Goal: Information Seeking & Learning: Learn about a topic

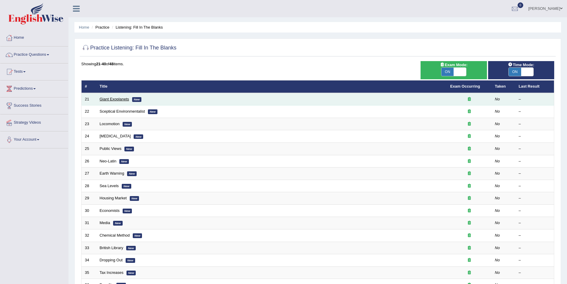
click at [111, 98] on link "Giant Exoplanets" at bounding box center [114, 99] width 29 height 4
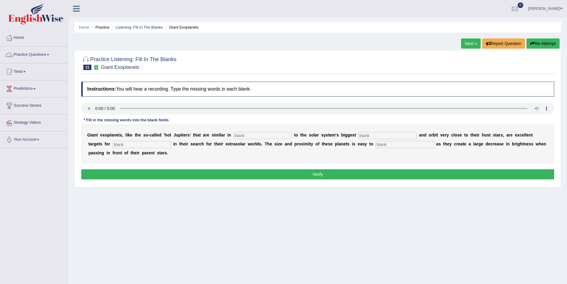
click at [30, 54] on link "Practice Questions" at bounding box center [34, 53] width 68 height 15
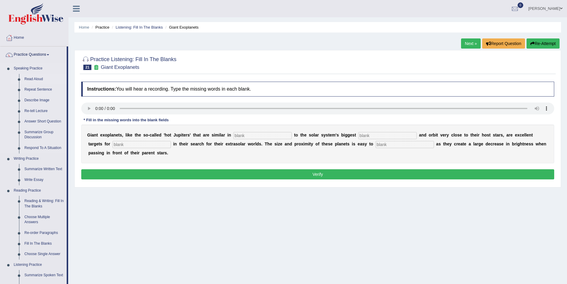
click at [27, 79] on link "Read Aloud" at bounding box center [44, 79] width 45 height 11
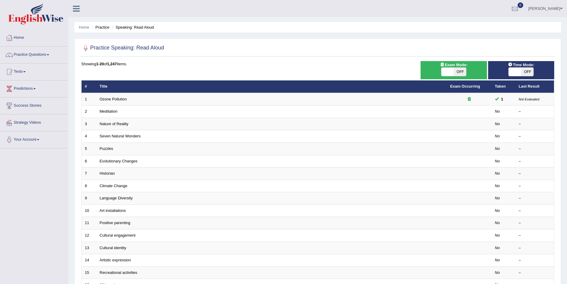
click at [461, 72] on span "OFF" at bounding box center [460, 72] width 12 height 8
checkbox input "true"
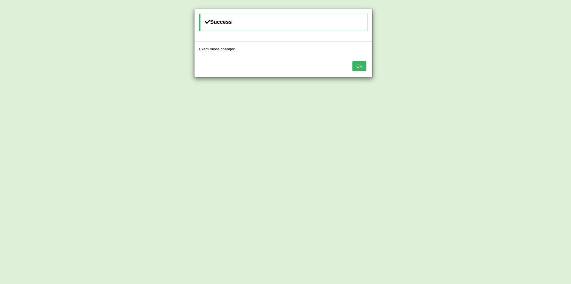
click at [363, 66] on button "OK" at bounding box center [360, 66] width 14 height 10
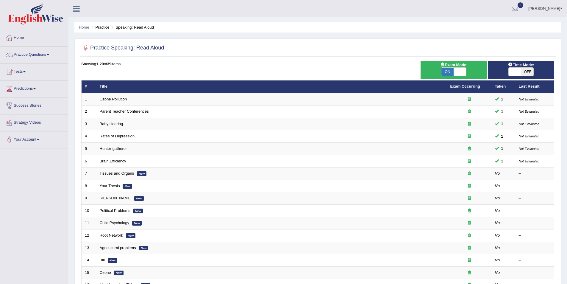
click at [529, 72] on span "OFF" at bounding box center [527, 72] width 12 height 8
checkbox input "true"
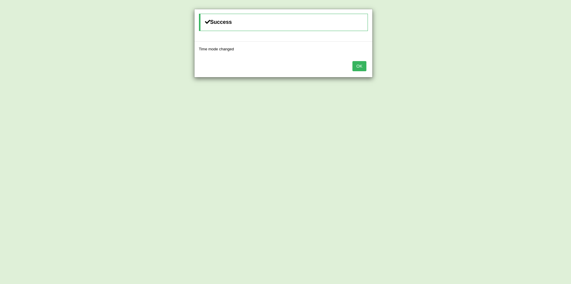
click at [357, 64] on button "OK" at bounding box center [360, 66] width 14 height 10
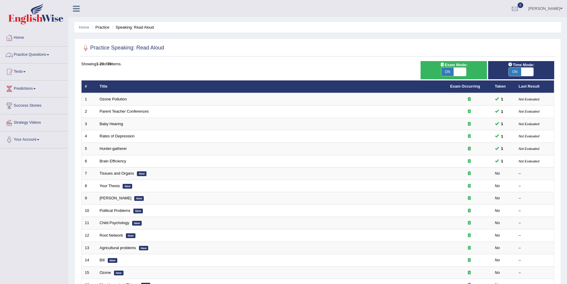
click at [48, 54] on link "Practice Questions" at bounding box center [34, 53] width 68 height 15
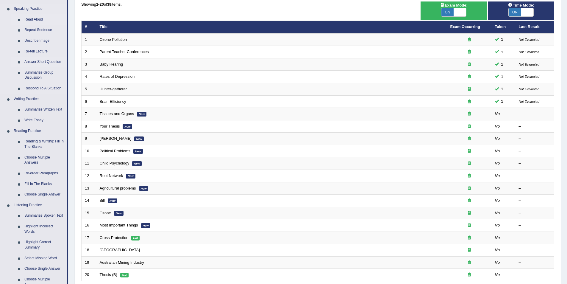
scroll to position [149, 0]
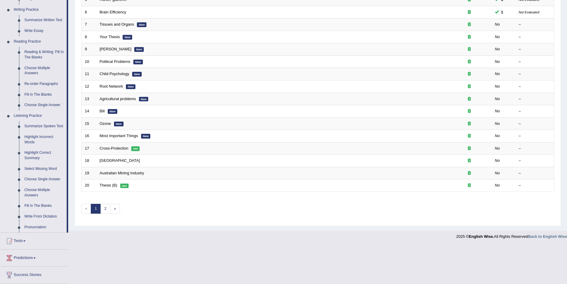
click at [40, 204] on link "Fill In The Blanks" at bounding box center [44, 205] width 45 height 11
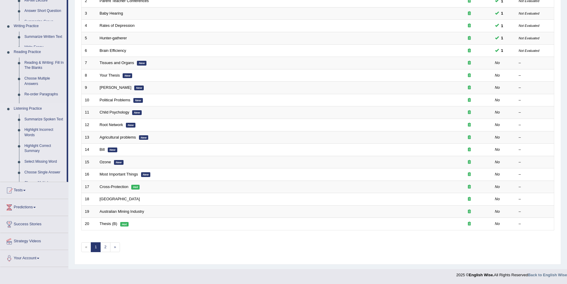
scroll to position [110, 0]
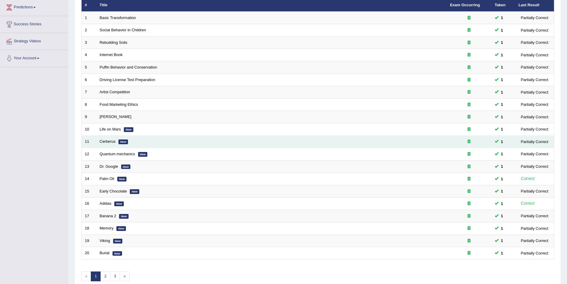
scroll to position [110, 0]
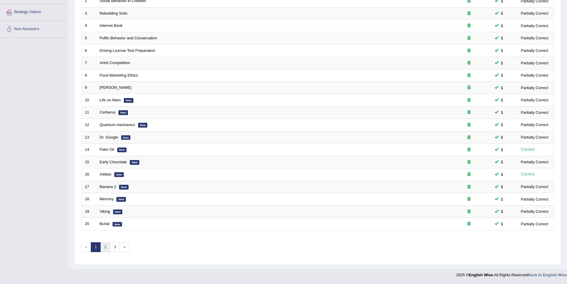
click at [106, 246] on link "2" at bounding box center [105, 247] width 10 height 10
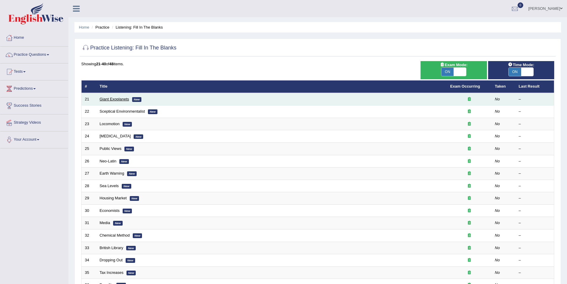
click at [111, 99] on link "Giant Exoplanets" at bounding box center [114, 99] width 29 height 4
click at [114, 100] on link "Giant Exoplanets" at bounding box center [114, 99] width 29 height 4
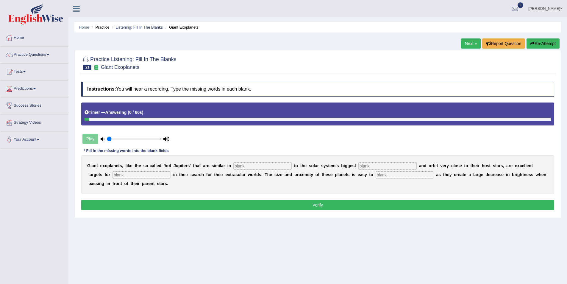
click at [237, 164] on input "text" at bounding box center [262, 165] width 58 height 7
type input "charector"
click at [358, 166] on input "text" at bounding box center [387, 165] width 58 height 7
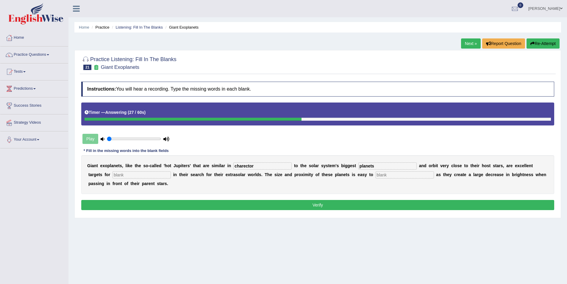
type input "planets"
click at [123, 175] on input "text" at bounding box center [141, 174] width 58 height 7
type input "astronomers"
click at [376, 174] on input "text" at bounding box center [405, 174] width 58 height 7
type input "detect"
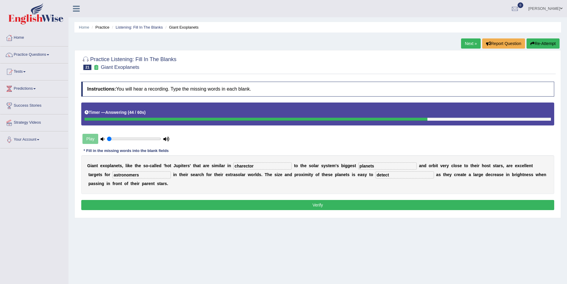
click at [233, 166] on input "charector" at bounding box center [262, 165] width 58 height 7
drag, startPoint x: 233, startPoint y: 165, endPoint x: 236, endPoint y: 167, distance: 3.8
click at [234, 165] on input "charrector" at bounding box center [262, 165] width 58 height 7
type input "charecctor"
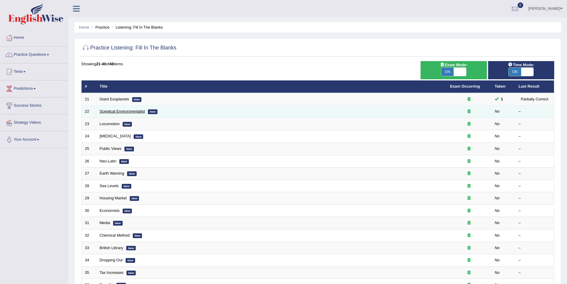
click at [122, 110] on link "Sceptical Environmentalist" at bounding box center [122, 111] width 45 height 4
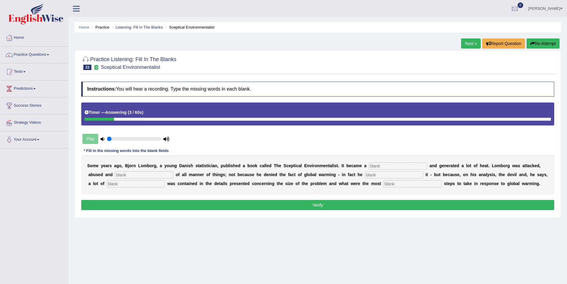
click at [369, 166] on input "text" at bounding box center [398, 165] width 58 height 7
type input "best"
click at [124, 174] on input "text" at bounding box center [144, 174] width 58 height 7
type input "acused"
click at [365, 174] on input "text" at bounding box center [394, 174] width 58 height 7
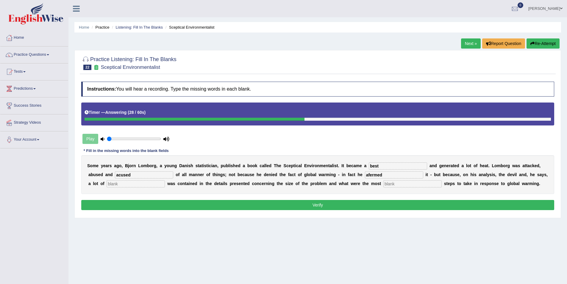
type input "afermed"
click at [165, 180] on input "text" at bounding box center [136, 183] width 58 height 7
type input "devious"
click at [383, 185] on input "text" at bounding box center [412, 183] width 58 height 7
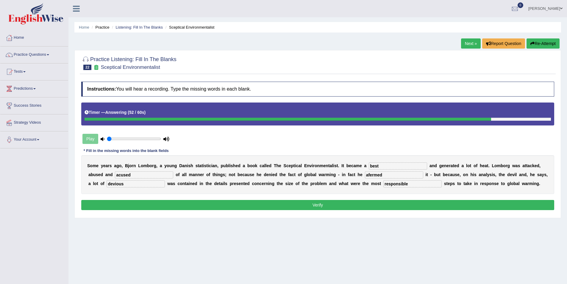
type input "responsible"
click at [365, 175] on input "afermed" at bounding box center [394, 174] width 58 height 7
type input "affermed"
click at [115, 175] on input "acused" at bounding box center [144, 174] width 58 height 7
type input "accused"
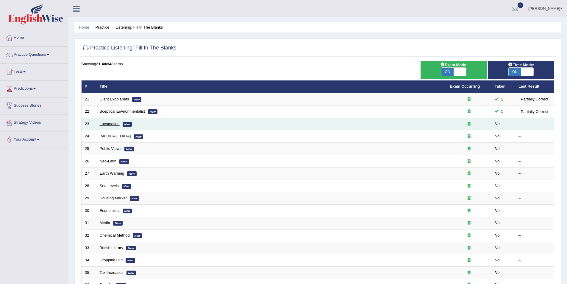
click at [106, 121] on link "Locomotion" at bounding box center [110, 123] width 20 height 4
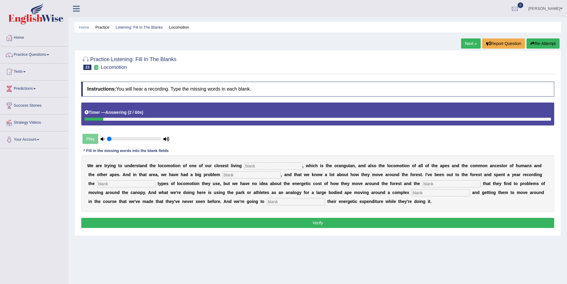
click at [267, 202] on input "text" at bounding box center [296, 201] width 58 height 7
type input "record"
click at [244, 164] on input "text" at bounding box center [273, 165] width 58 height 7
type input "relatives"
click at [222, 174] on input "text" at bounding box center [251, 174] width 58 height 7
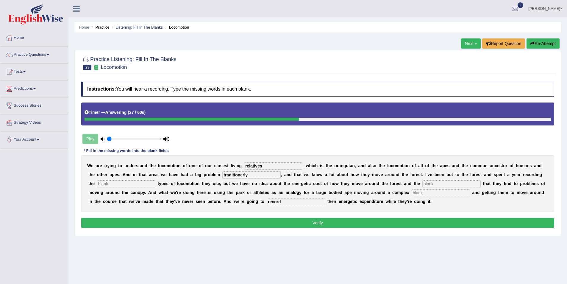
type input "traditionerly"
click at [155, 180] on input "text" at bounding box center [126, 183] width 58 height 7
type input "different"
click at [422, 182] on input "text" at bounding box center [451, 183] width 58 height 7
type input "solutions"
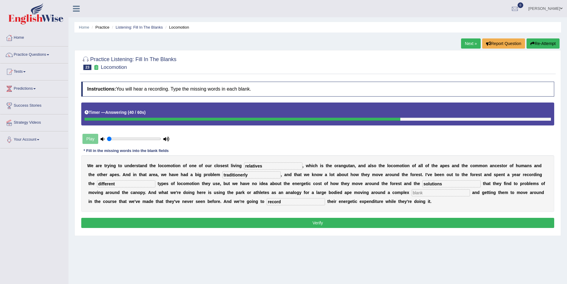
click at [412, 191] on input "text" at bounding box center [441, 192] width 58 height 7
type input "environment"
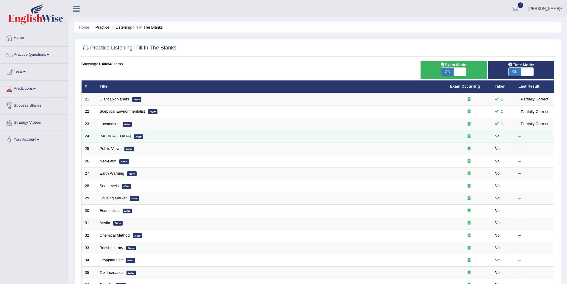
click at [108, 134] on link "[MEDICAL_DATA]" at bounding box center [115, 136] width 31 height 4
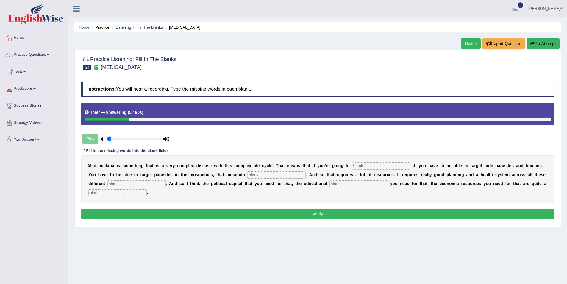
click at [147, 189] on input "text" at bounding box center [117, 192] width 58 height 7
type input "challenge"
click at [352, 165] on input "text" at bounding box center [381, 165] width 58 height 7
type input "i"
type input "eliminate"
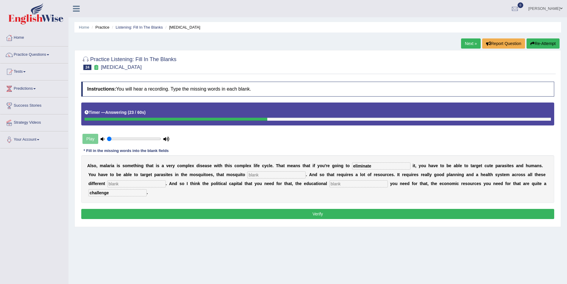
click at [247, 174] on input "text" at bounding box center [276, 174] width 58 height 7
type input "population"
click at [166, 180] on input "text" at bounding box center [136, 183] width 58 height 7
type input "levels"
click at [329, 183] on input "text" at bounding box center [358, 183] width 58 height 7
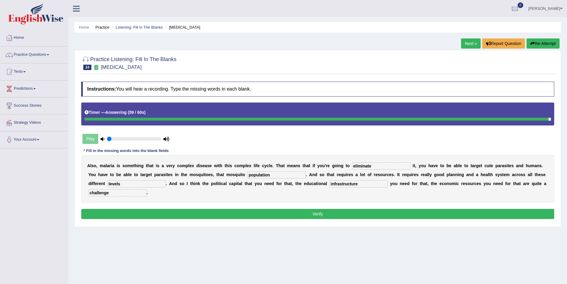
type input "infrastructure"
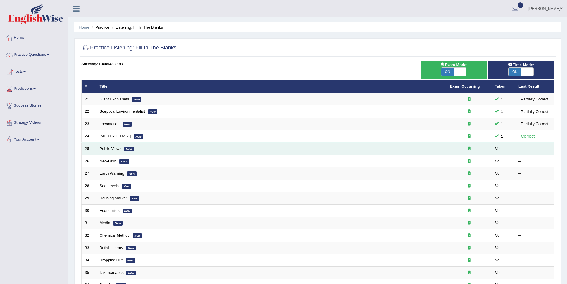
click at [110, 147] on link "Public Views" at bounding box center [111, 148] width 22 height 4
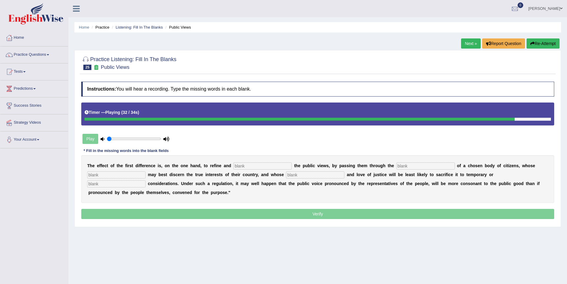
click at [236, 168] on input "text" at bounding box center [262, 165] width 58 height 7
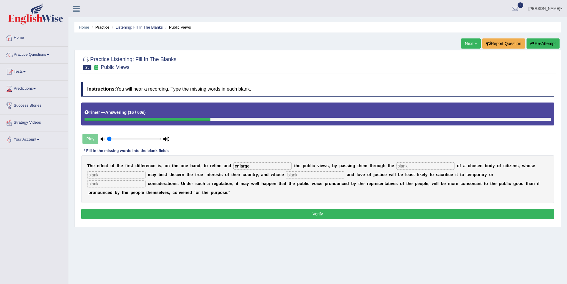
type input "enlarge"
click at [396, 165] on input "text" at bounding box center [425, 165] width 58 height 7
type input "medium"
click at [146, 171] on input "text" at bounding box center [116, 174] width 58 height 7
type input "wisdom"
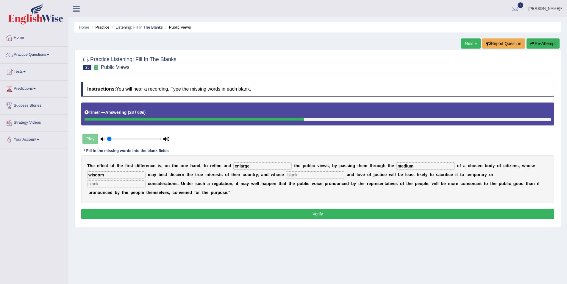
click at [286, 173] on input "text" at bounding box center [315, 174] width 58 height 7
type input "patriatism"
click at [146, 180] on input "text" at bounding box center [116, 183] width 58 height 7
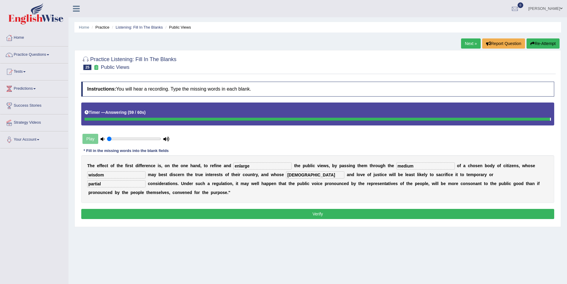
type input "partial"
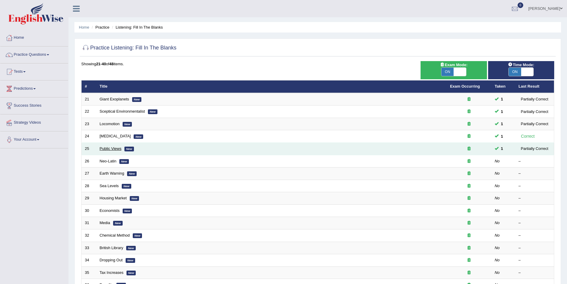
click at [115, 148] on link "Public Views" at bounding box center [111, 148] width 22 height 4
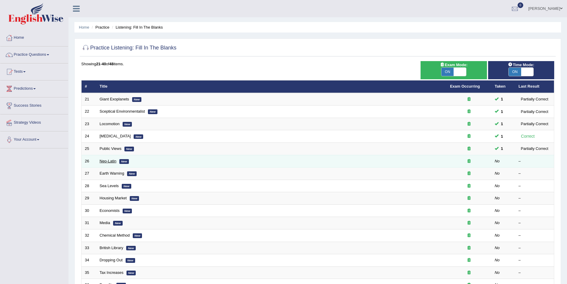
click at [114, 160] on link "Neo-Latin" at bounding box center [108, 161] width 17 height 4
click at [108, 162] on link "Neo-Latin" at bounding box center [108, 161] width 17 height 4
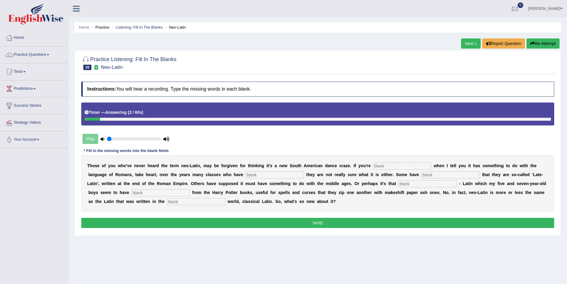
click at [225, 198] on input "text" at bounding box center [196, 201] width 58 height 7
type input "anscient"
click at [373, 163] on input "text" at bounding box center [402, 165] width 58 height 7
type input "puzzled"
click at [246, 177] on input "text" at bounding box center [275, 174] width 58 height 7
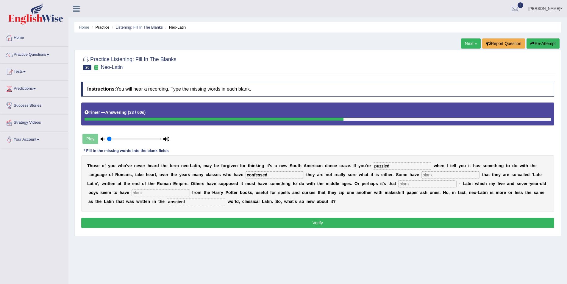
type input "confessed"
click at [421, 176] on input "text" at bounding box center [450, 174] width 58 height 7
type input "assumed"
click at [398, 184] on input "text" at bounding box center [427, 183] width 58 height 7
type input "sodo"
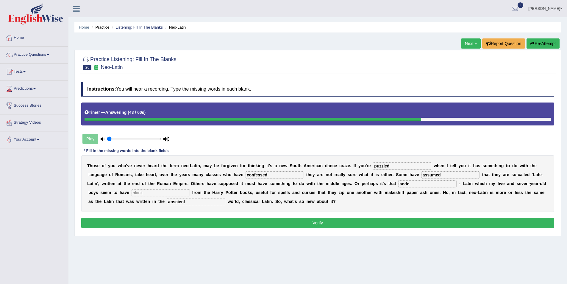
click at [190, 189] on input "text" at bounding box center [161, 192] width 58 height 7
type input "glead"
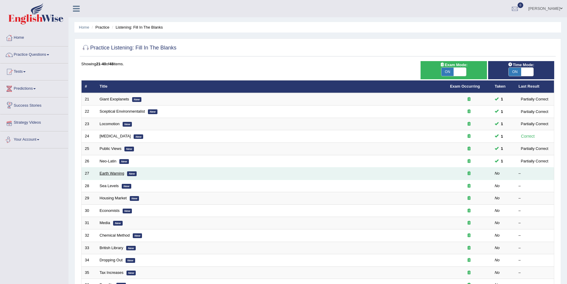
click at [109, 173] on link "Earth Warning" at bounding box center [112, 173] width 25 height 4
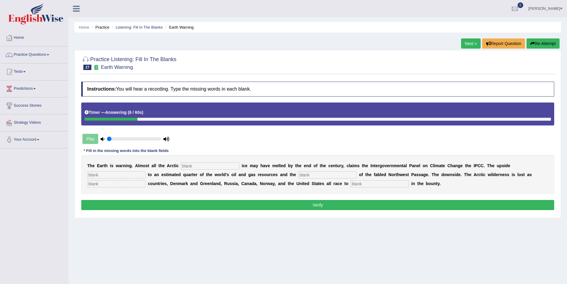
click at [351, 185] on input "text" at bounding box center [380, 183] width 58 height 7
type input "share"
click at [196, 165] on input "text" at bounding box center [210, 165] width 58 height 7
type input "summer"
click at [146, 171] on input "text" at bounding box center [116, 174] width 58 height 7
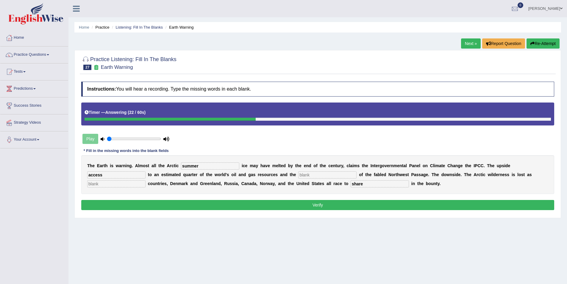
type input "access"
click at [298, 176] on input "text" at bounding box center [327, 174] width 58 height 7
type input "opening"
click at [146, 180] on input "text" at bounding box center [116, 183] width 58 height 7
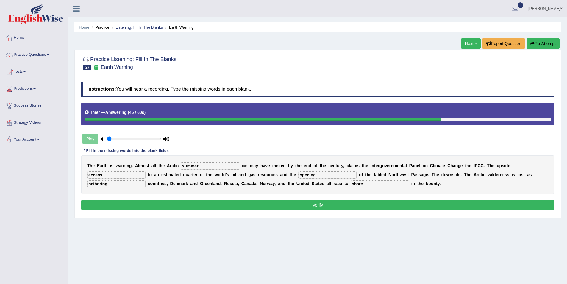
drag, startPoint x: 448, startPoint y: 174, endPoint x: 445, endPoint y: 176, distance: 3.6
click at [146, 180] on input "neiboring" at bounding box center [116, 183] width 58 height 7
type input "neiboring"
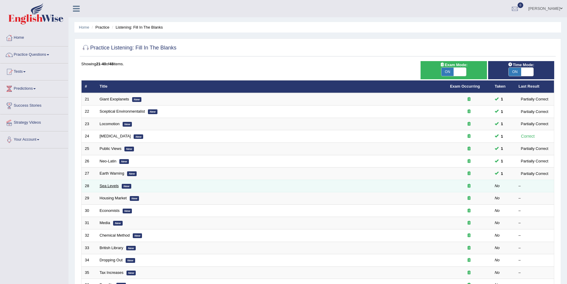
click at [105, 185] on link "Sea Levels" at bounding box center [109, 185] width 19 height 4
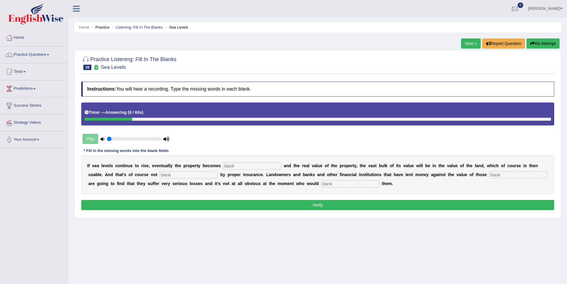
click at [321, 183] on input "text" at bounding box center [350, 183] width 58 height 7
type input "conpensate"
click at [233, 165] on input "text" at bounding box center [252, 165] width 58 height 7
type input "enlongated"
click at [160, 173] on input "text" at bounding box center [189, 174] width 58 height 7
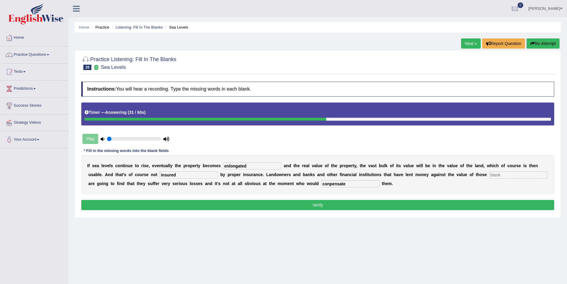
type input "insured"
click at [489, 176] on input "text" at bounding box center [518, 174] width 58 height 7
type input "properties"
click at [321, 184] on input "conpensate" at bounding box center [350, 183] width 58 height 7
type input "compensate"
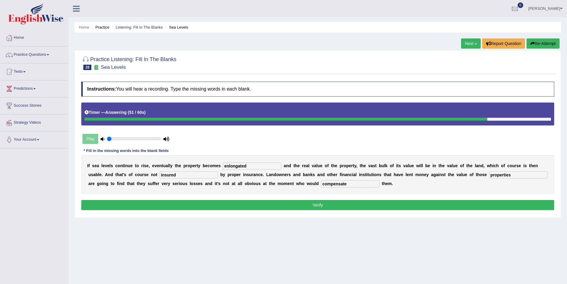
click at [335, 205] on button "Verify" at bounding box center [317, 205] width 473 height 10
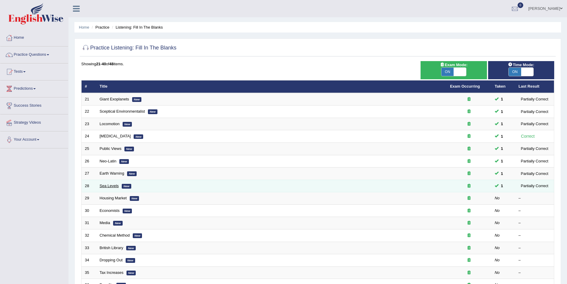
click at [110, 186] on link "Sea Levels" at bounding box center [109, 185] width 19 height 4
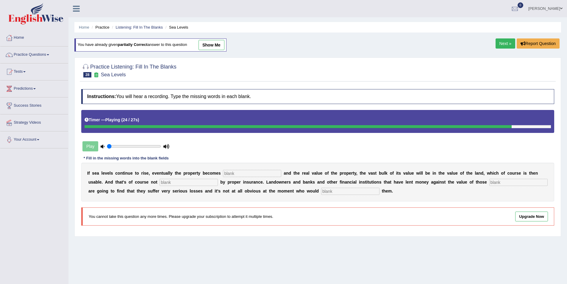
click at [321, 193] on input "text" at bounding box center [350, 190] width 58 height 7
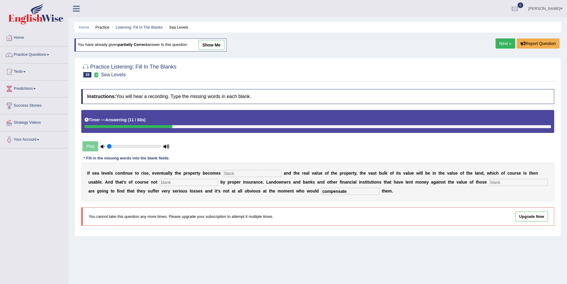
type input "compensate"
click at [489, 182] on input "text" at bounding box center [518, 182] width 58 height 7
click at [225, 173] on input "text" at bounding box center [252, 173] width 58 height 7
type input "inundated"
click at [160, 183] on input "text" at bounding box center [189, 182] width 58 height 7
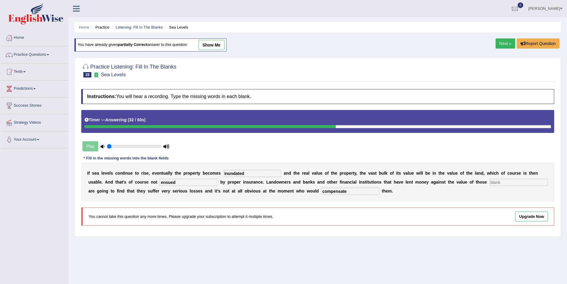
click at [160, 181] on input "ensued" at bounding box center [189, 182] width 58 height 7
type input "ensured"
click at [489, 179] on input "text" at bounding box center [518, 182] width 58 height 7
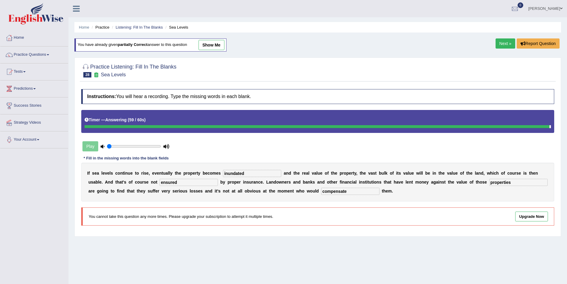
type input "properties"
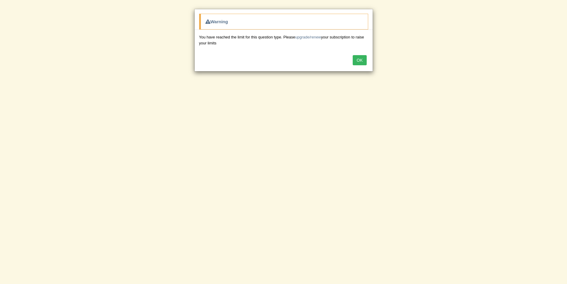
click at [358, 54] on div "OK" at bounding box center [284, 60] width 178 height 21
click at [362, 65] on button "OK" at bounding box center [360, 60] width 14 height 10
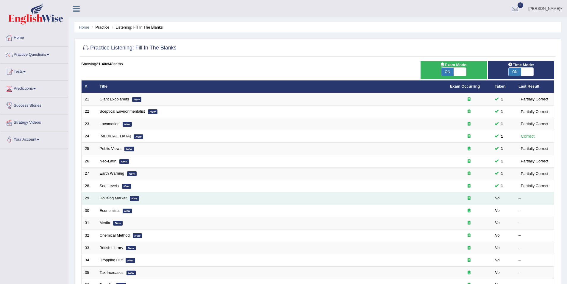
click at [106, 196] on link "Housing Market" at bounding box center [113, 198] width 27 height 4
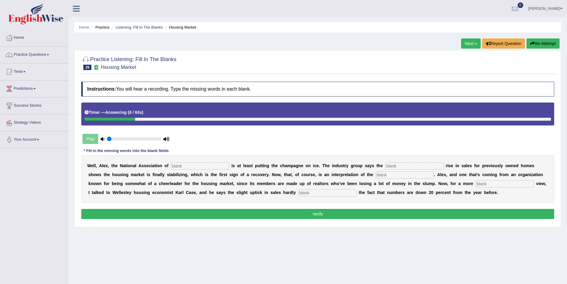
drag, startPoint x: 182, startPoint y: 186, endPoint x: 182, endPoint y: 191, distance: 4.8
click at [182, 189] on div "W e l l , A l e x , t h e N a t i o n a l A s s o c i a t i o n o f i s a t l e…" at bounding box center [317, 179] width 473 height 48
click at [298, 192] on input "text" at bounding box center [327, 192] width 58 height 7
type input "offsets"
click at [183, 163] on input "text" at bounding box center [200, 165] width 58 height 7
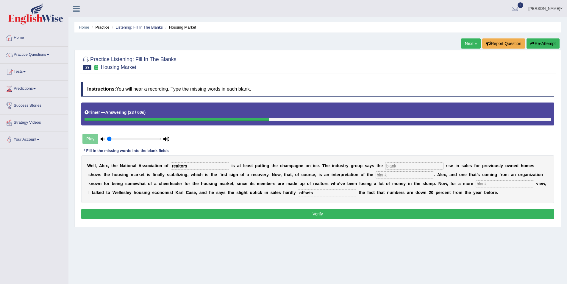
type input "realtors"
click at [385, 167] on input "text" at bounding box center [414, 165] width 58 height 7
type input "slight"
click at [307, 180] on div "W e l l , A l e x , t h e N a t i o n a l A s s o c i a t i o n o f realtors i …" at bounding box center [317, 179] width 473 height 48
click at [376, 175] on input "text" at bounding box center [405, 174] width 58 height 7
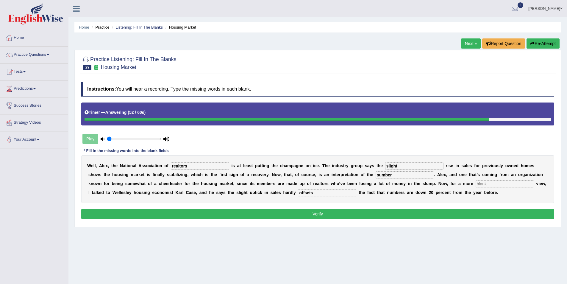
drag, startPoint x: 317, startPoint y: 173, endPoint x: 285, endPoint y: 174, distance: 32.2
click at [285, 174] on div "W e l l , A l e x , t h e N a t i o n a l A s s o c i a t i o n o f realtors i …" at bounding box center [317, 179] width 473 height 48
type input "numbers"
click at [476, 185] on input "text" at bounding box center [505, 183] width 58 height 7
type input "sumber"
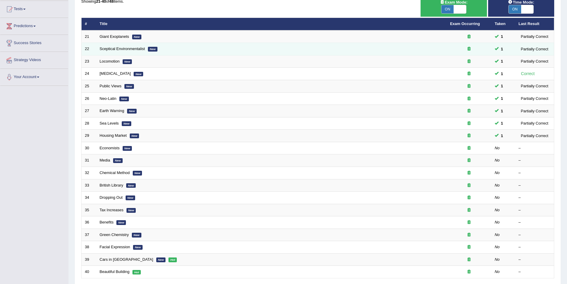
scroll to position [110, 0]
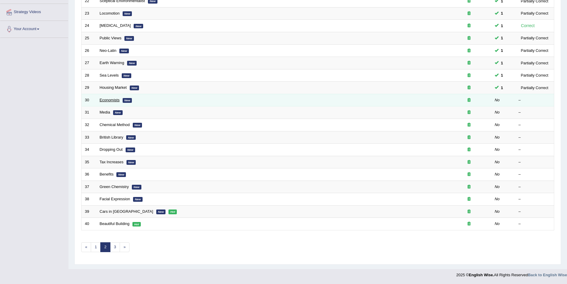
click at [111, 101] on link "Economists" at bounding box center [110, 100] width 20 height 4
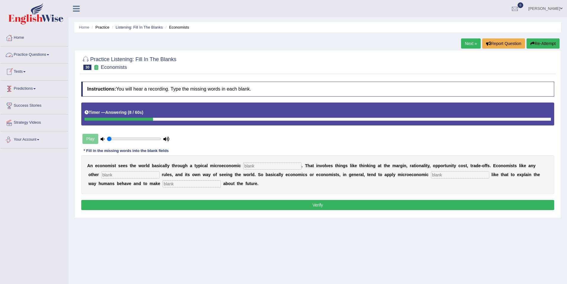
click at [162, 183] on input "text" at bounding box center [191, 183] width 58 height 7
type input "predictions"
click at [246, 166] on input "text" at bounding box center [272, 165] width 58 height 7
type input "tollgate"
click at [125, 175] on input "text" at bounding box center [130, 174] width 58 height 7
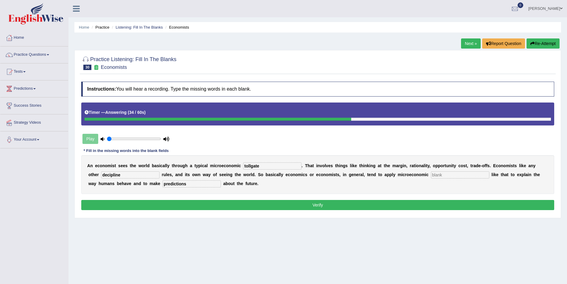
type input "decipline"
click at [431, 172] on input "text" at bounding box center [460, 174] width 58 height 7
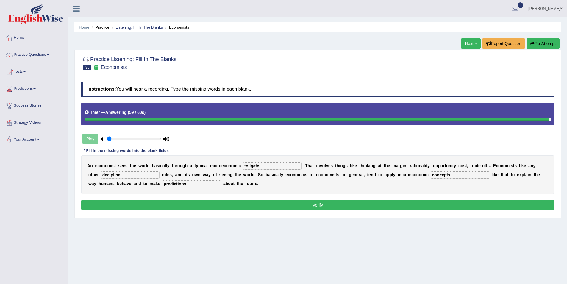
type input "concepts"
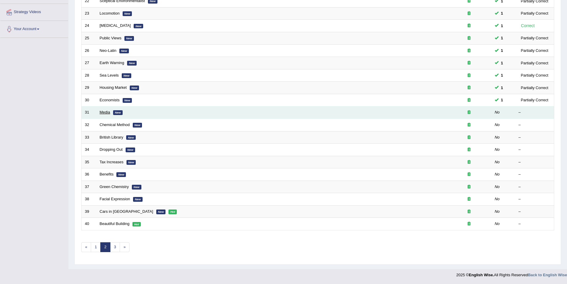
click at [104, 112] on link "Media" at bounding box center [105, 112] width 10 height 4
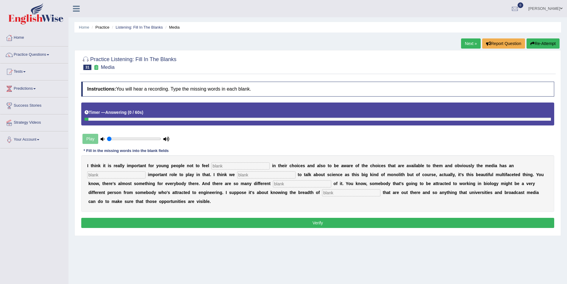
click at [322, 194] on input "text" at bounding box center [351, 192] width 58 height 7
type input "opportunities"
click at [215, 166] on input "text" at bounding box center [240, 165] width 58 height 7
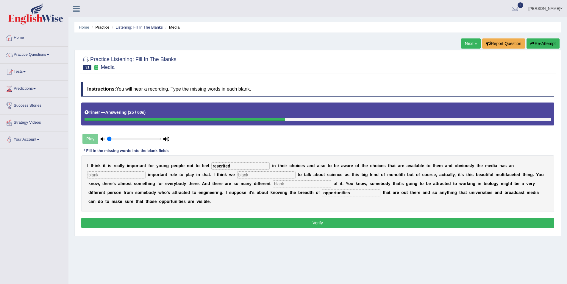
type input "rescrited"
click at [146, 171] on input "text" at bounding box center [116, 174] width 58 height 7
type input "incredibly"
click at [237, 175] on input "text" at bounding box center [266, 174] width 58 height 7
type input "thend"
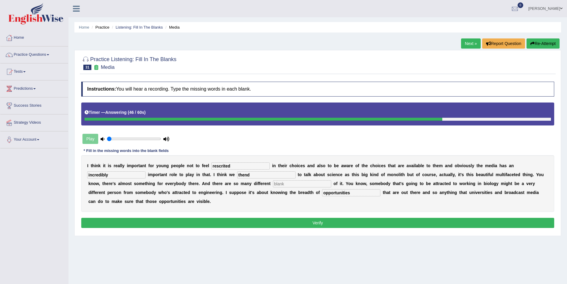
click at [273, 184] on input "text" at bounding box center [302, 183] width 58 height 7
type input "ascp"
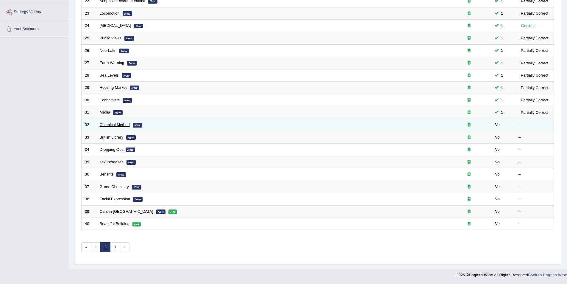
click at [114, 124] on link "Chemical Method" at bounding box center [115, 124] width 30 height 4
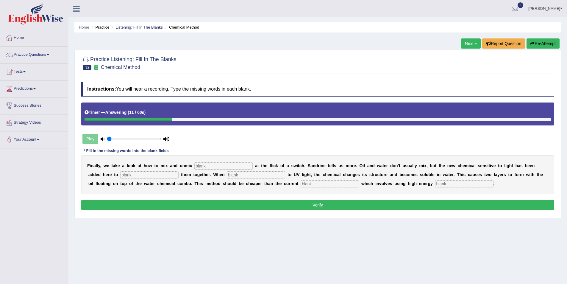
click at [201, 165] on input "text" at bounding box center [223, 165] width 58 height 7
type input "liquids"
click at [120, 175] on input "text" at bounding box center [149, 174] width 58 height 7
type input "blend"
click at [227, 173] on input "text" at bounding box center [256, 174] width 58 height 7
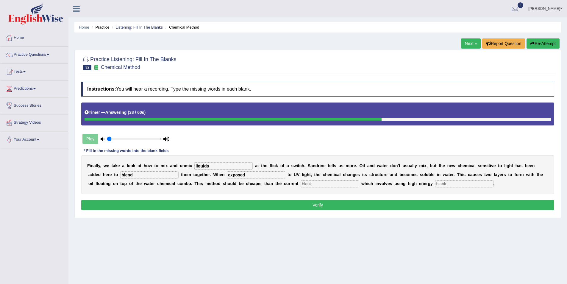
type input "exposed"
click at [301, 184] on input "text" at bounding box center [330, 183] width 58 height 7
type input "orternative"
click at [435, 181] on input "text" at bounding box center [464, 183] width 58 height 7
